Goal: Task Accomplishment & Management: Complete application form

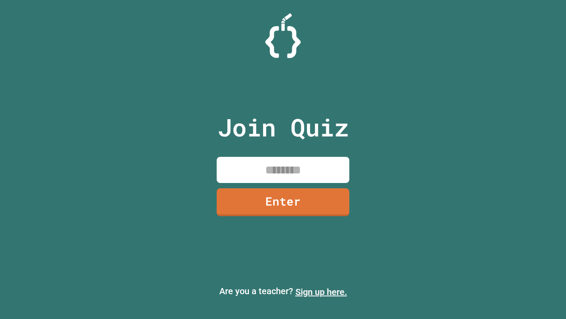
click at [321, 292] on link "Sign up here." at bounding box center [322, 291] width 52 height 11
